Goal: Information Seeking & Learning: Learn about a topic

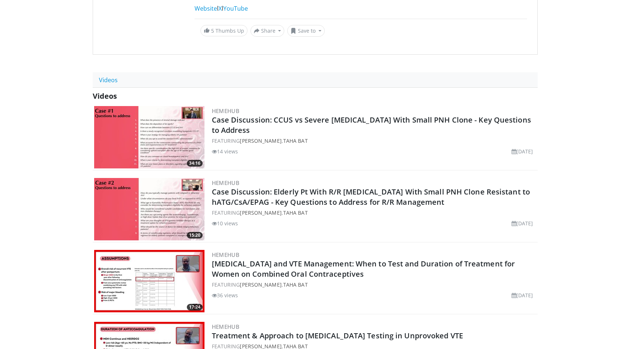
scroll to position [106, 0]
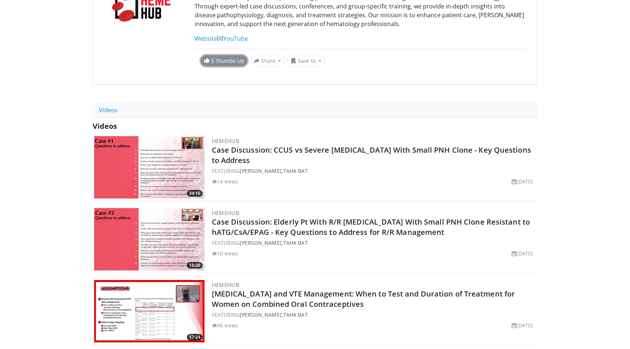
click at [209, 58] on span at bounding box center [207, 60] width 6 height 6
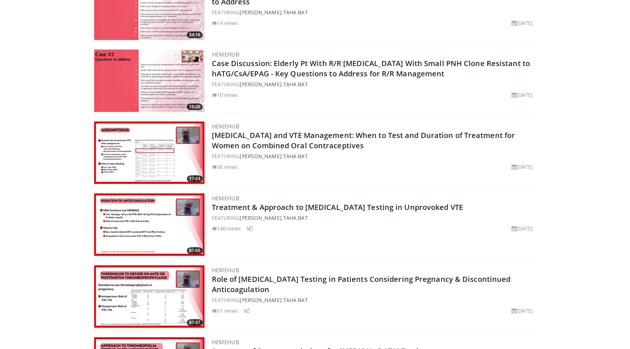
scroll to position [266, 0]
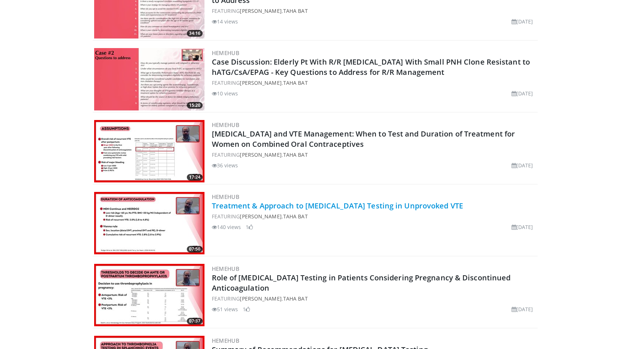
click at [338, 206] on link "Treatment & Approach to [MEDICAL_DATA] Testing in Unprovoked VTE" at bounding box center [337, 206] width 251 height 10
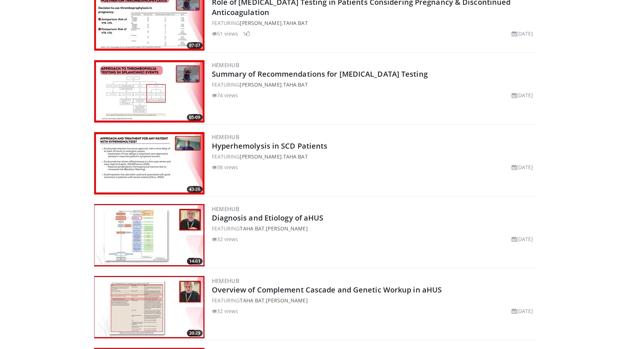
scroll to position [537, 0]
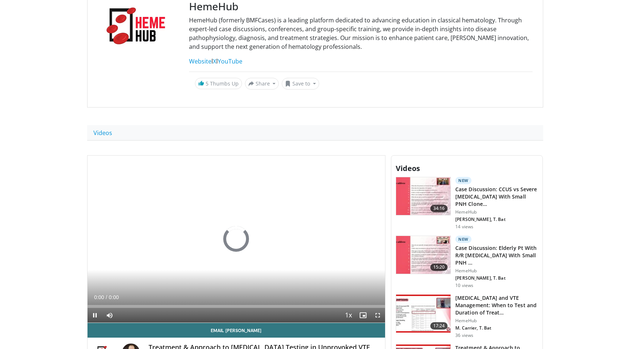
scroll to position [86, 0]
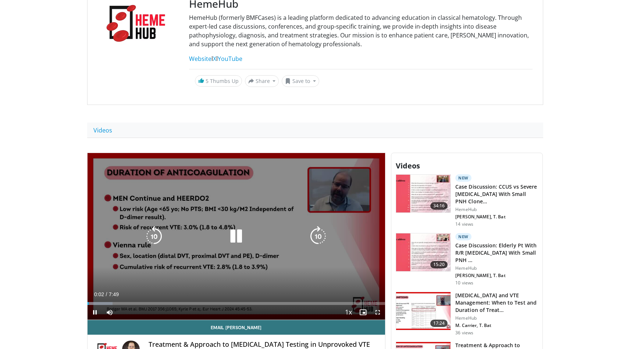
click at [242, 233] on icon "Video Player" at bounding box center [236, 236] width 21 height 21
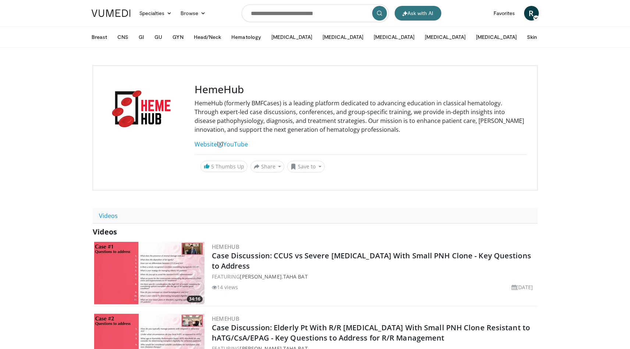
click at [222, 144] on link "X" at bounding box center [219, 144] width 3 height 8
